Goal: Task Accomplishment & Management: Manage account settings

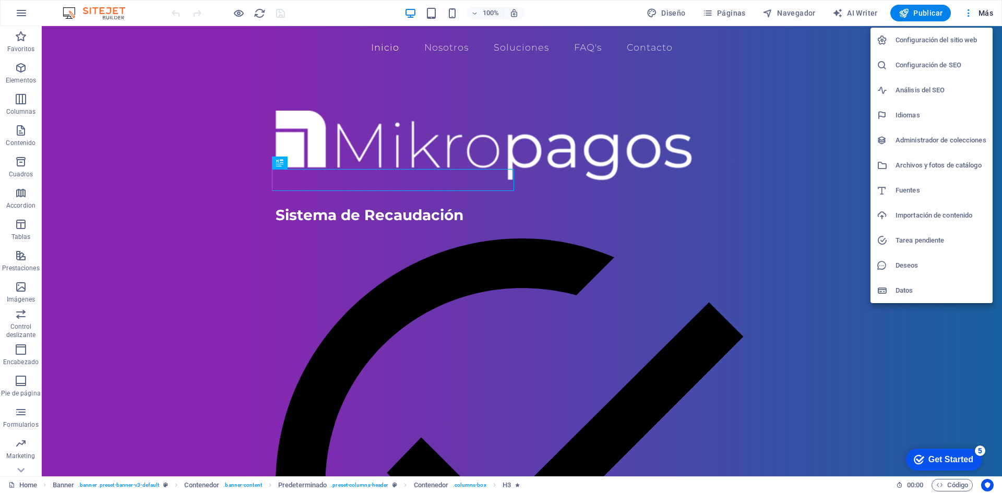
click at [945, 66] on h6 "Configuración de SEO" at bounding box center [940, 65] width 91 height 13
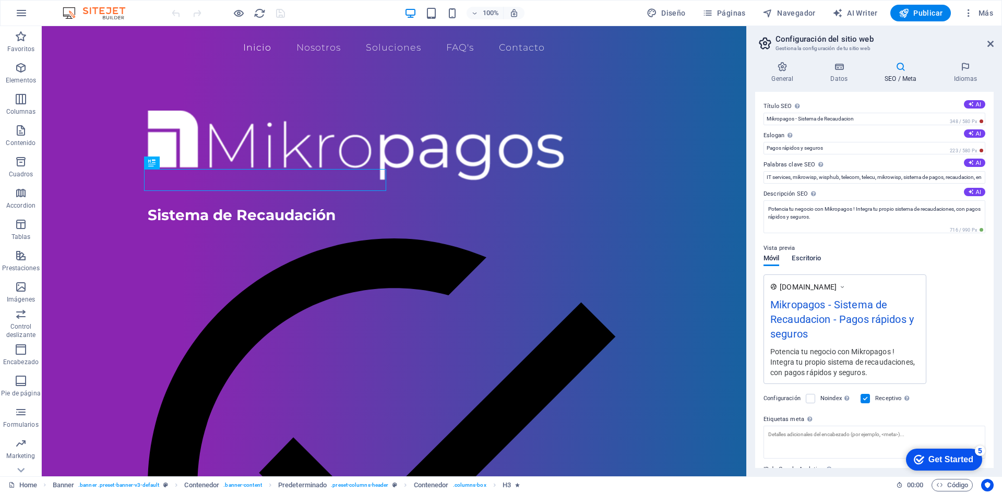
click at [809, 261] on span "Escritorio" at bounding box center [806, 259] width 29 height 15
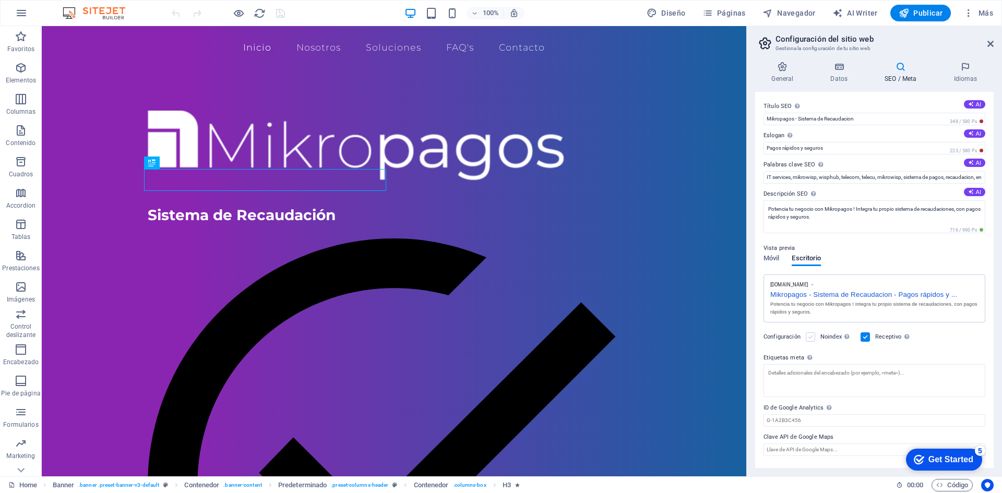
click at [812, 339] on label at bounding box center [810, 336] width 9 height 9
click at [0, 0] on input "Noindex Indica a los buscadores que no incluyan este sitio web en los resultado…" at bounding box center [0, 0] width 0 height 0
click at [811, 339] on label at bounding box center [810, 336] width 9 height 9
click at [0, 0] on input "Noindex Indica a los buscadores que no incluyan este sitio web en los resultado…" at bounding box center [0, 0] width 0 height 0
click at [774, 259] on span "Móvil" at bounding box center [771, 259] width 16 height 15
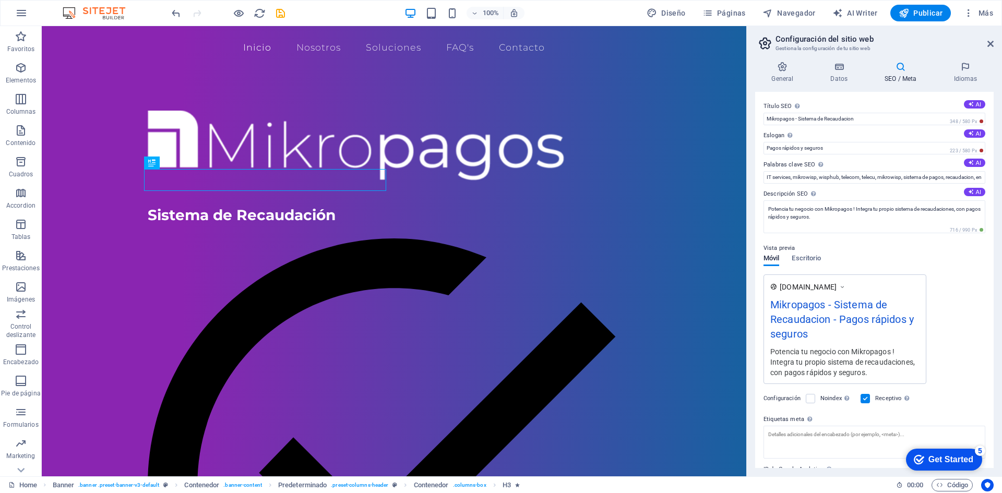
scroll to position [58, 0]
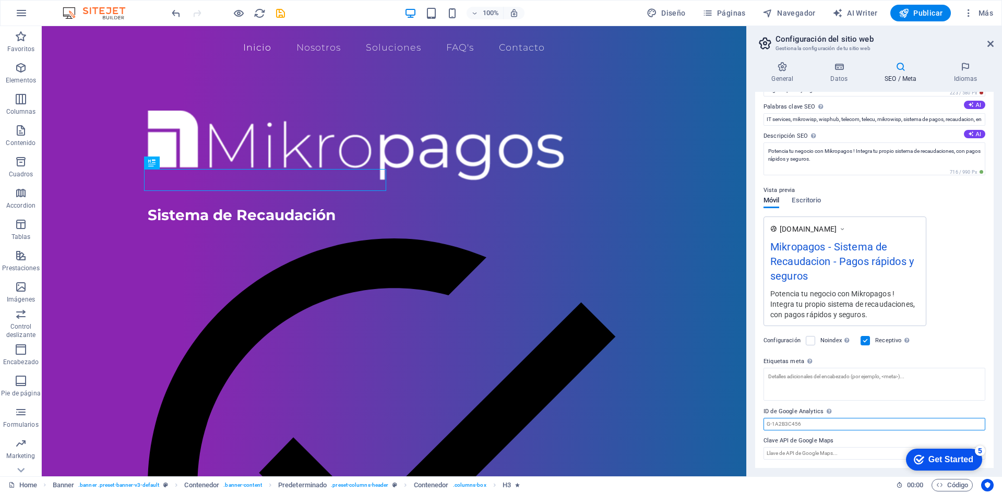
click at [814, 424] on input "ID de Google Analytics Añada únicamente el ID de Google Analytics. Incluimos el…" at bounding box center [874, 424] width 222 height 13
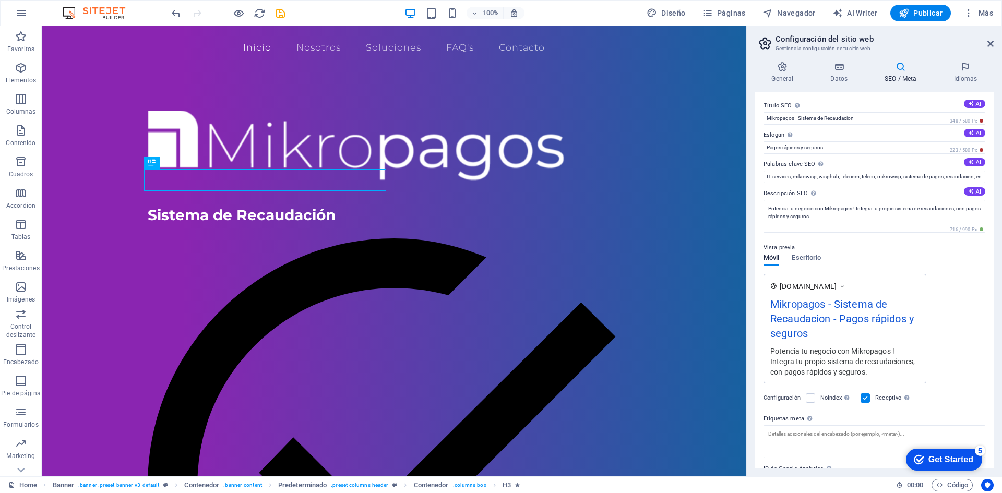
scroll to position [0, 0]
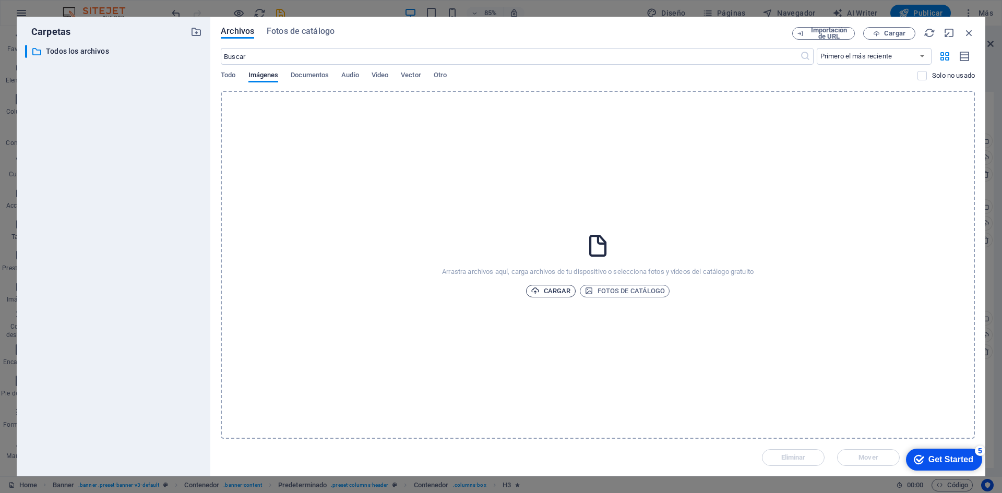
click at [553, 285] on span "Cargar" at bounding box center [551, 291] width 40 height 13
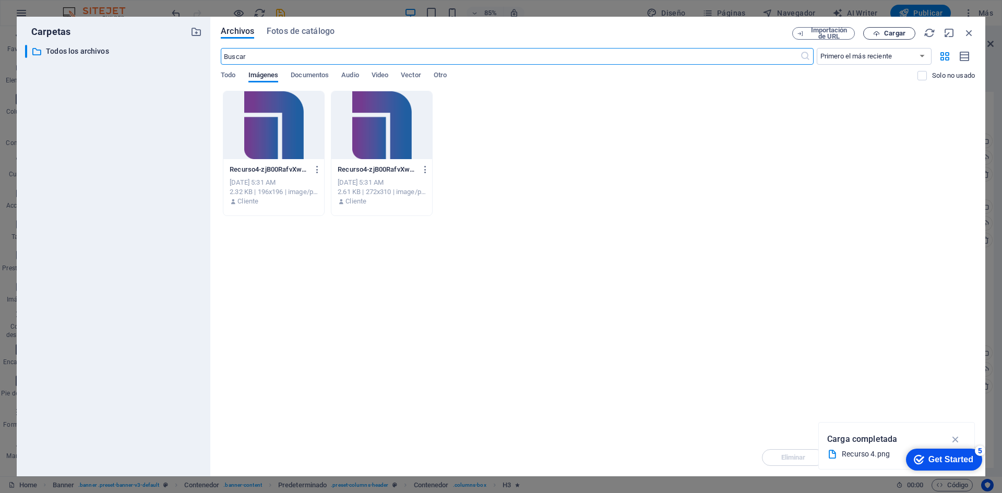
click at [879, 33] on icon "button" at bounding box center [876, 33] width 7 height 7
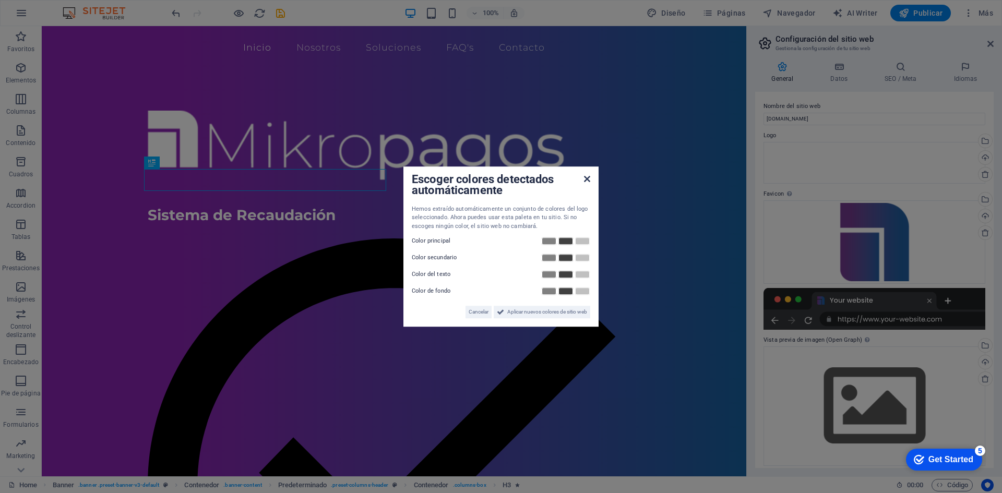
click at [587, 182] on icon at bounding box center [587, 179] width 6 height 8
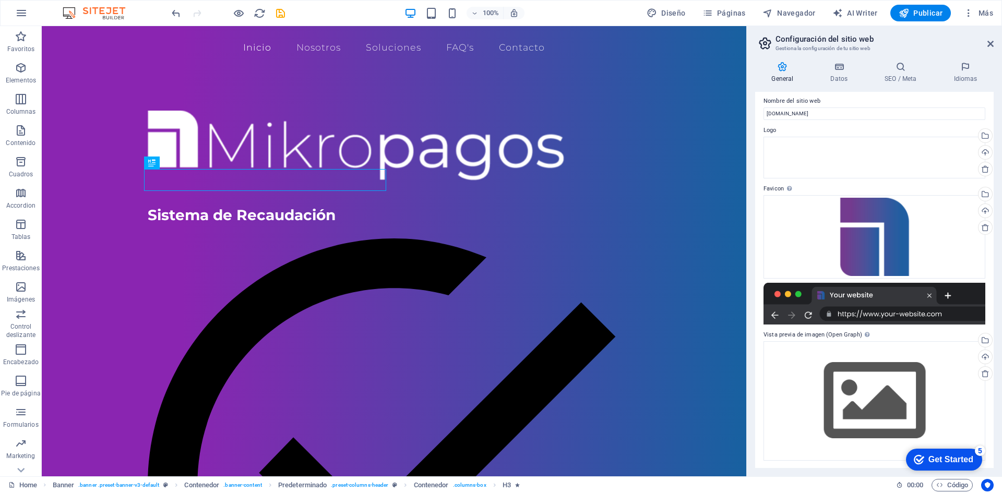
scroll to position [6, 0]
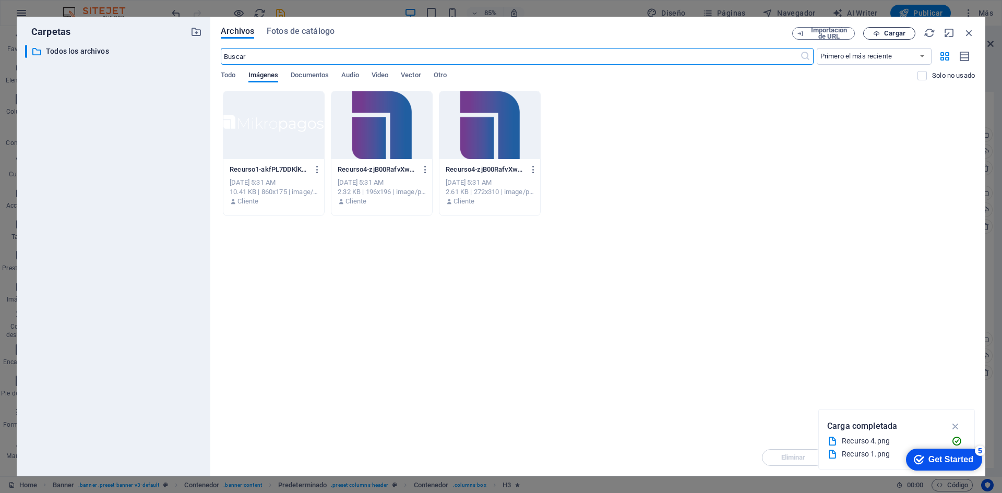
click at [875, 34] on icon "button" at bounding box center [876, 33] width 7 height 7
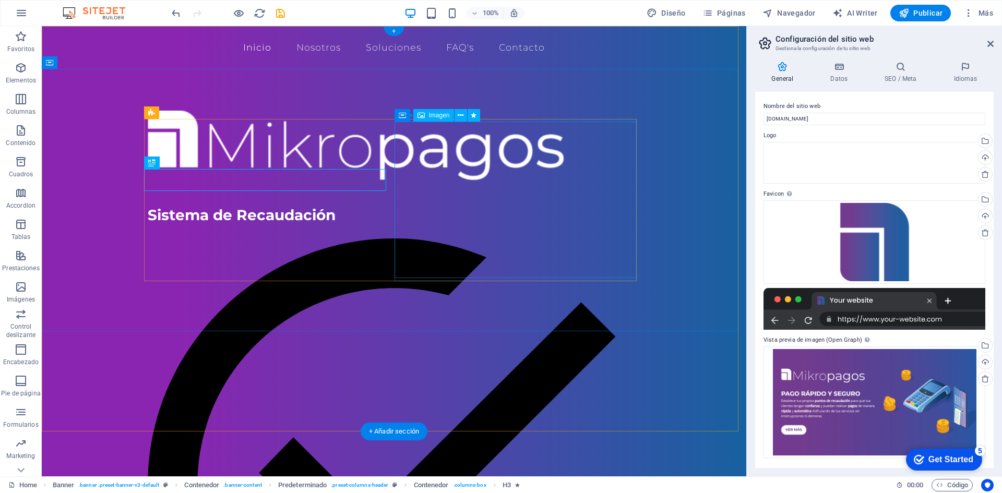
scroll to position [0, 0]
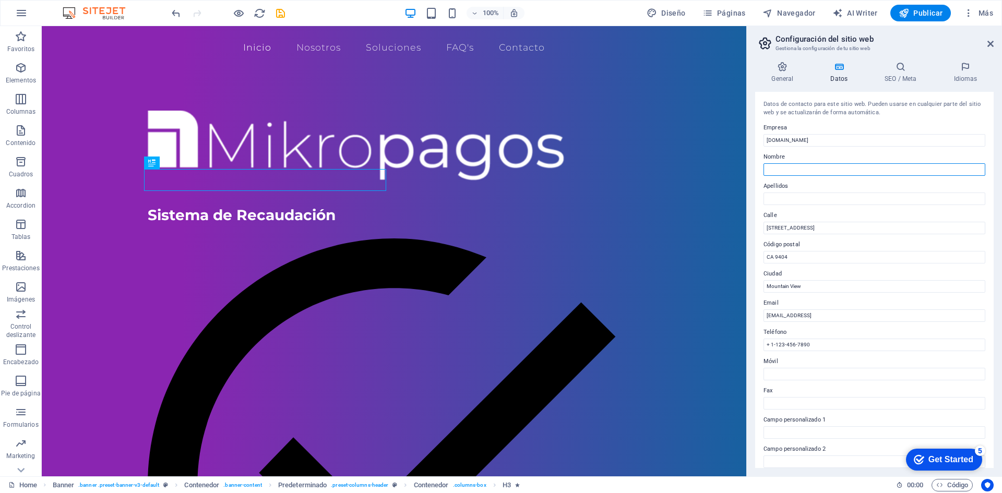
click at [813, 170] on input "Nombre" at bounding box center [874, 169] width 222 height 13
type input "Mikropagos"
drag, startPoint x: 857, startPoint y: 170, endPoint x: 735, endPoint y: 139, distance: 126.6
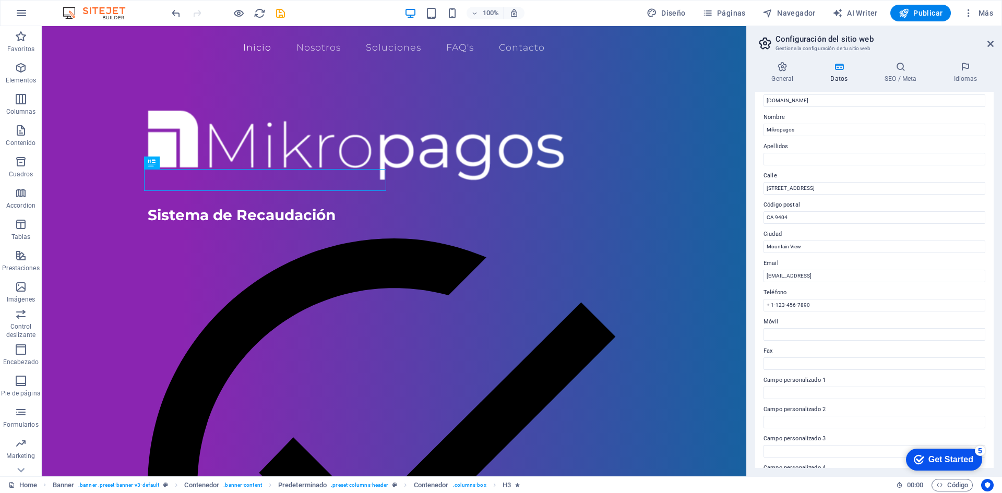
scroll to position [125, 0]
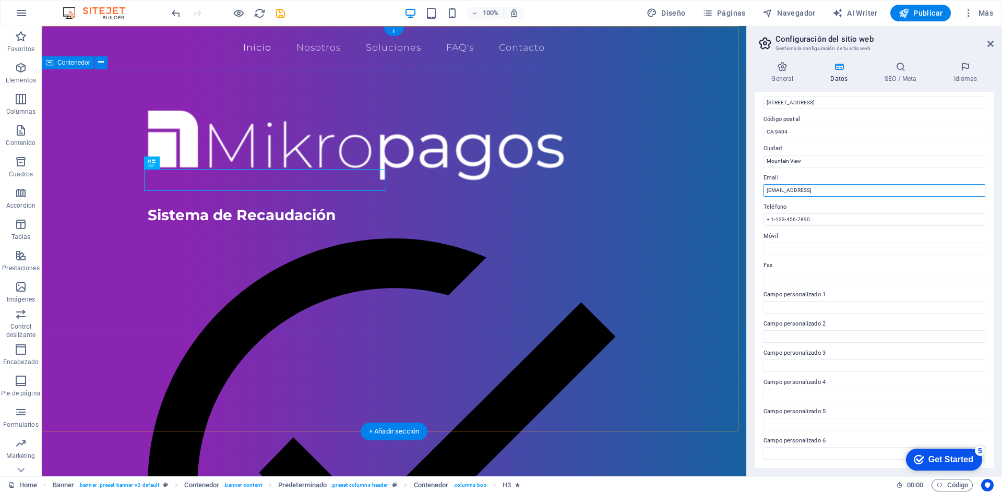
drag, startPoint x: 937, startPoint y: 217, endPoint x: 699, endPoint y: 180, distance: 240.8
type input "[EMAIL_ADDRESS][DOMAIN_NAME]"
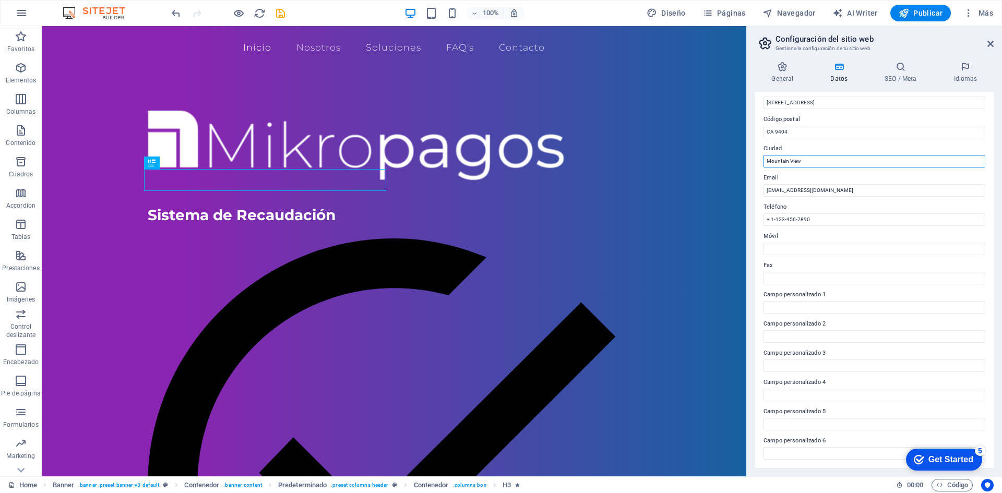
click at [789, 158] on input "Mountain View" at bounding box center [874, 161] width 222 height 13
type input "[GEOGRAPHIC_DATA]"
drag, startPoint x: 788, startPoint y: 136, endPoint x: 757, endPoint y: 127, distance: 31.9
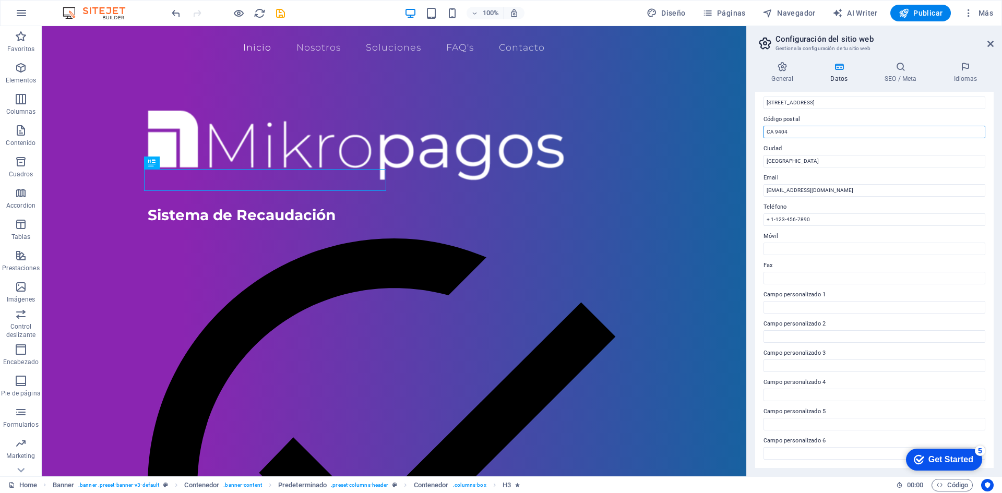
click at [757, 127] on div "Datos de contacto para este sitio web. Pueden usarse en cualquier parte del sit…" at bounding box center [874, 280] width 238 height 376
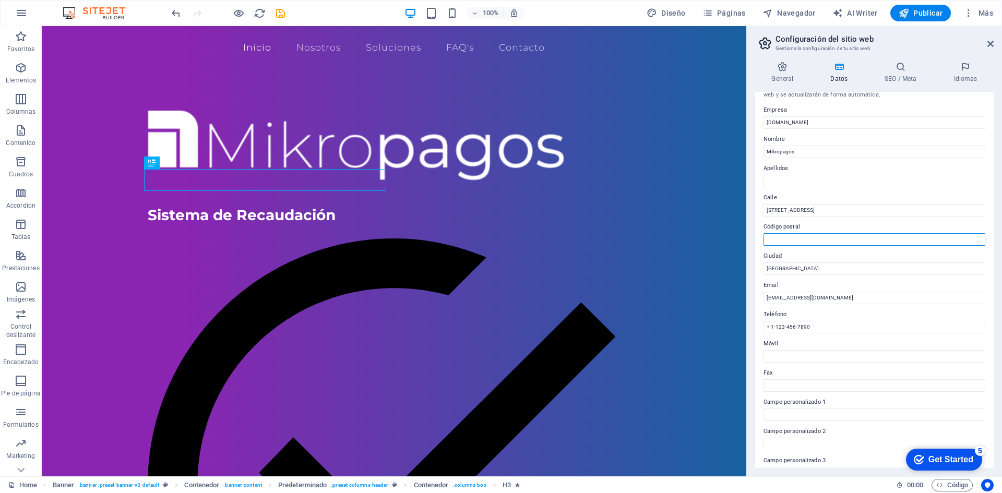
scroll to position [0, 0]
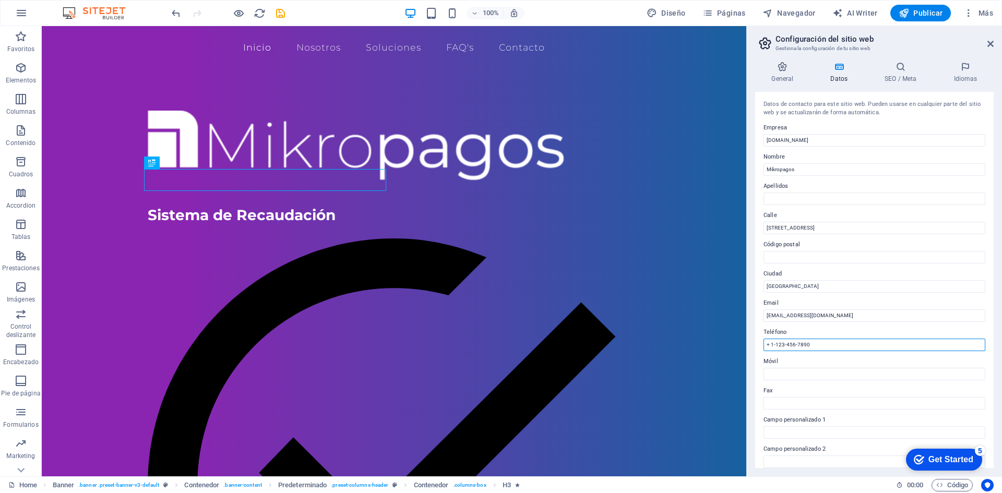
drag, startPoint x: 815, startPoint y: 345, endPoint x: 760, endPoint y: 348, distance: 54.9
click at [760, 348] on div "Datos de contacto para este sitio web. Pueden usarse en cualquier parte del sit…" at bounding box center [874, 280] width 238 height 376
type input "[PHONE_NUMBER]"
click at [931, 12] on span "Publicar" at bounding box center [921, 13] width 44 height 10
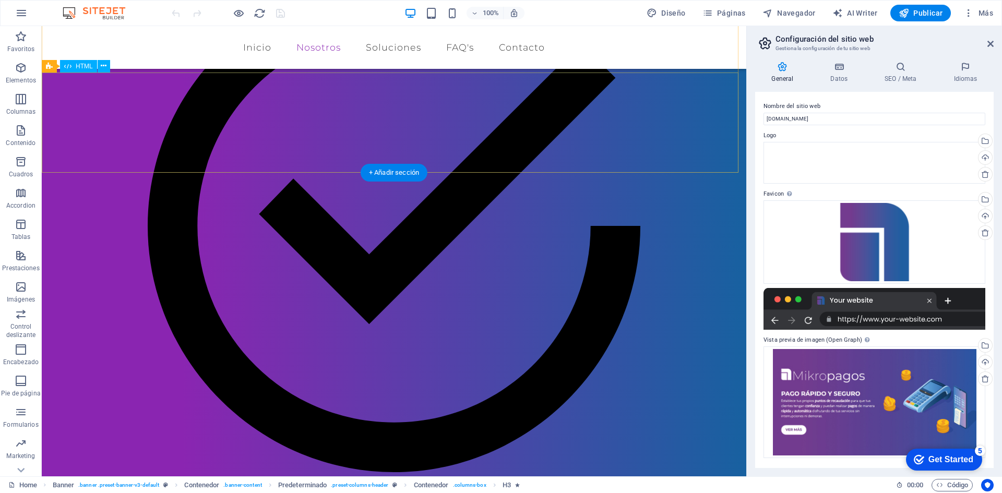
scroll to position [261, 0]
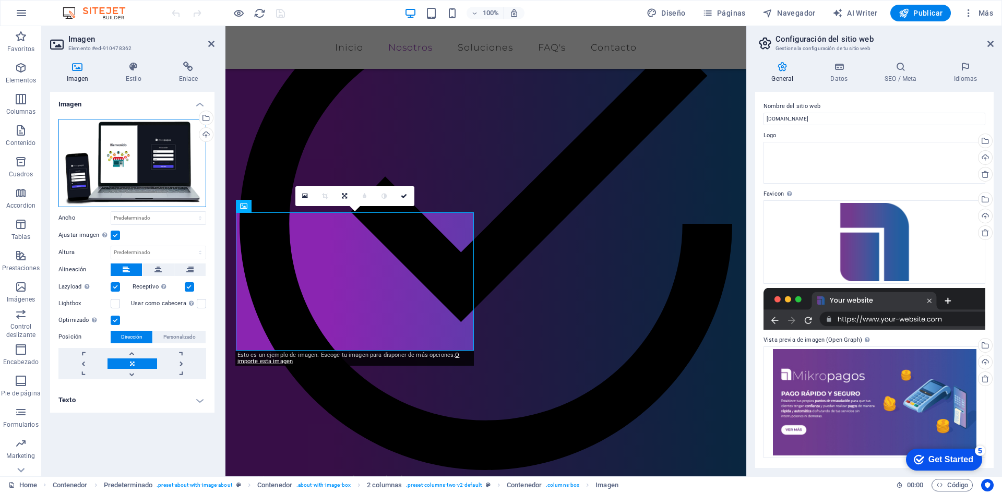
click at [146, 153] on div "Arrastra archivos aquí, haz clic para escoger archivos o selecciona archivos de…" at bounding box center [132, 163] width 148 height 88
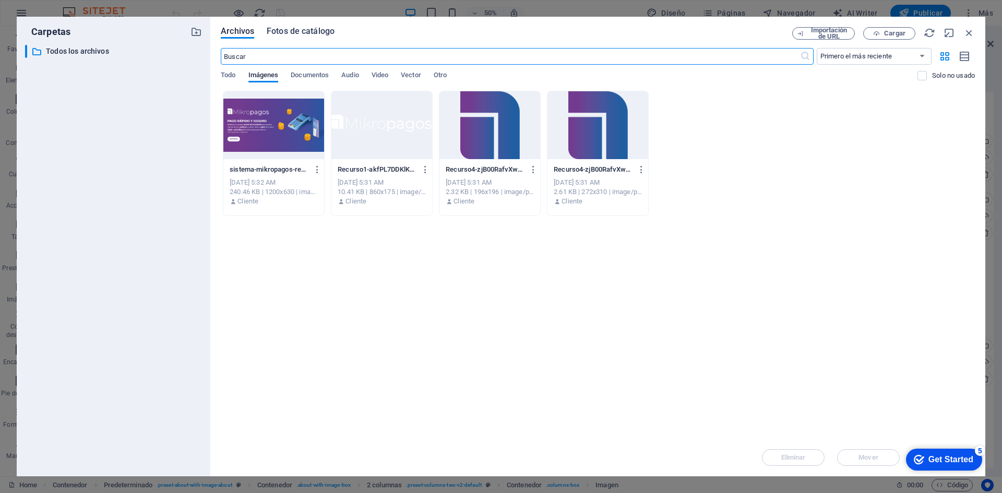
click at [284, 28] on span "Fotos de catálogo" at bounding box center [301, 31] width 68 height 13
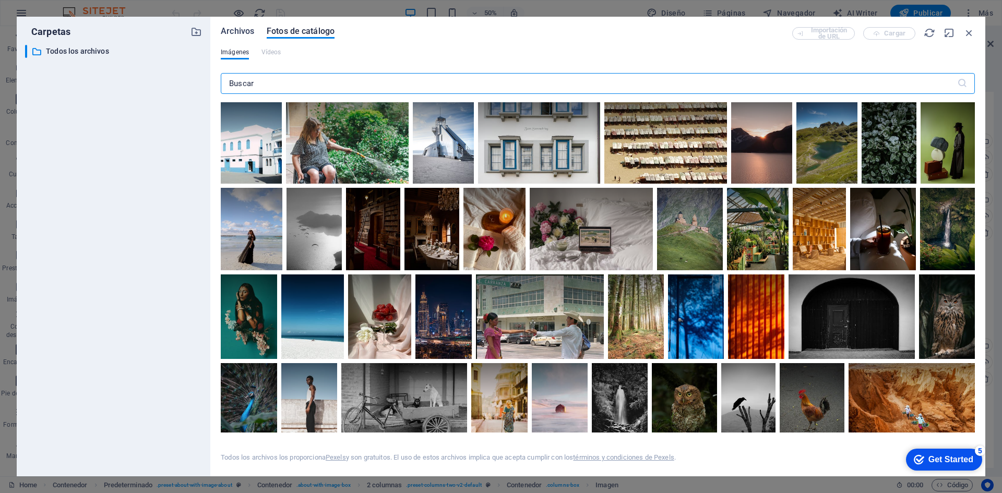
click at [241, 34] on span "Archivos" at bounding box center [237, 31] width 33 height 13
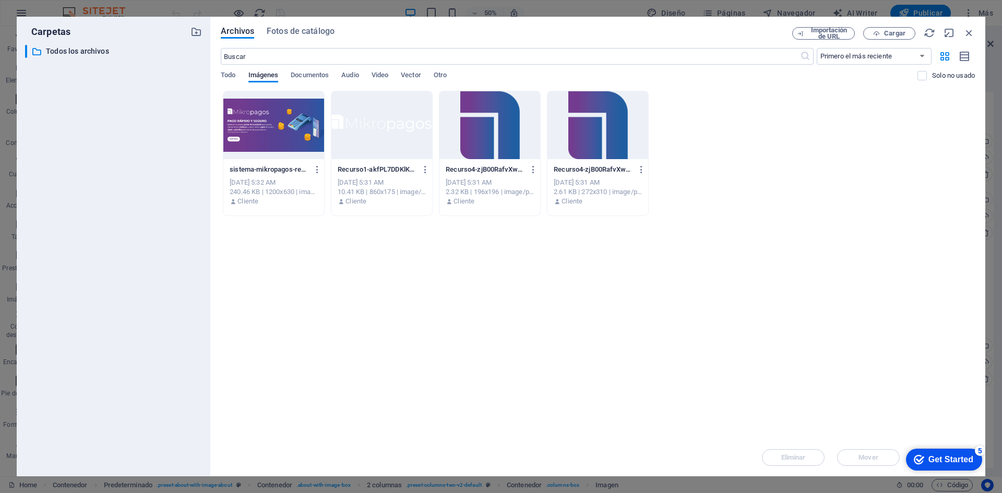
click at [673, 0] on div "Carpetas ​ Todos los archivos Todos los archivos Archivos Fotos de catálogo Imp…" at bounding box center [501, 246] width 1002 height 493
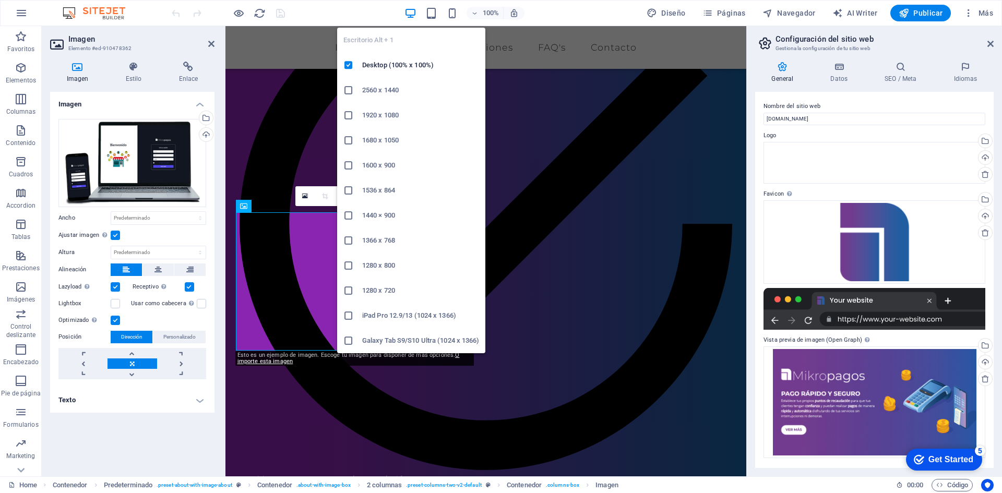
click at [385, 39] on ul "Escritorio Alt + 1 Desktop (100% x 100%) 2560 x 1440 1920 x 1080 1680 x [PHONE_…" at bounding box center [411, 191] width 148 height 326
